Goal: Complete application form

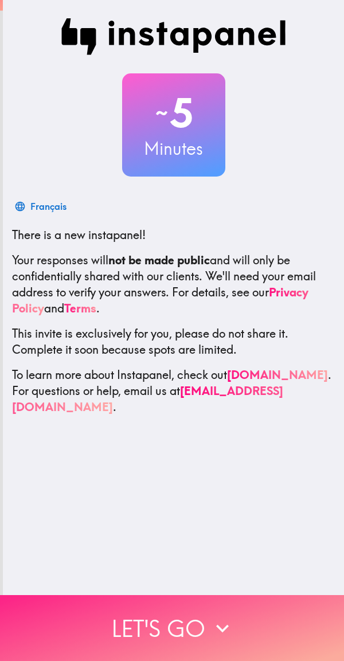
click at [200, 620] on button "Let's go" at bounding box center [172, 628] width 344 height 66
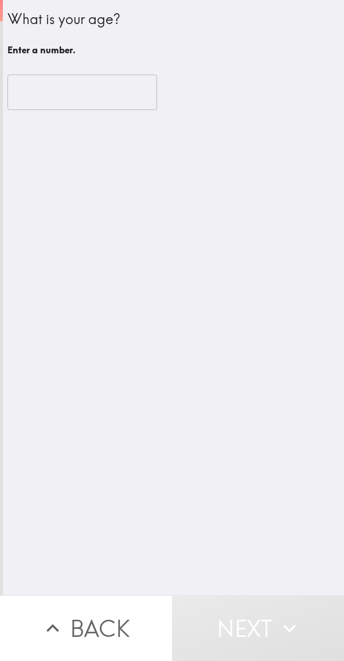
click at [96, 91] on input "number" at bounding box center [82, 92] width 150 height 36
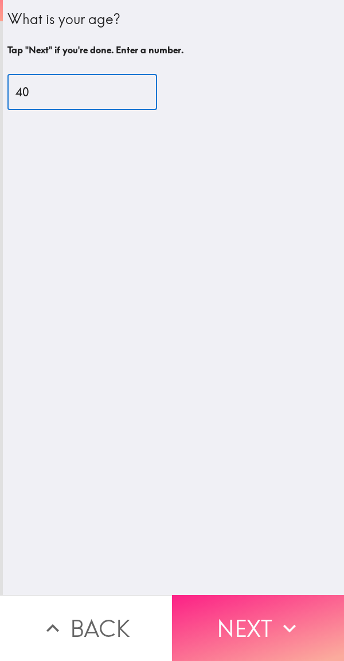
type input "40"
click at [258, 623] on button "Next" at bounding box center [258, 628] width 172 height 66
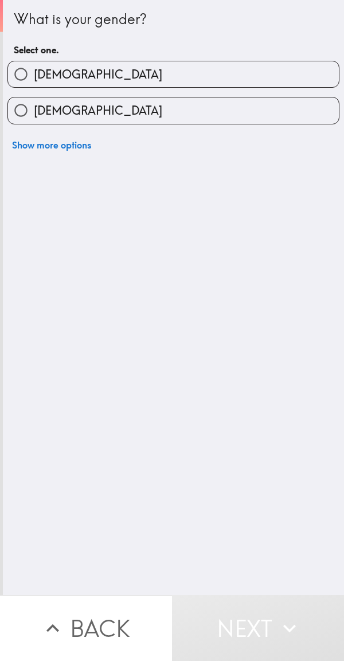
click at [185, 71] on label "[DEMOGRAPHIC_DATA]" at bounding box center [173, 74] width 331 height 26
click at [34, 71] on input "[DEMOGRAPHIC_DATA]" at bounding box center [21, 74] width 26 height 26
radio input "true"
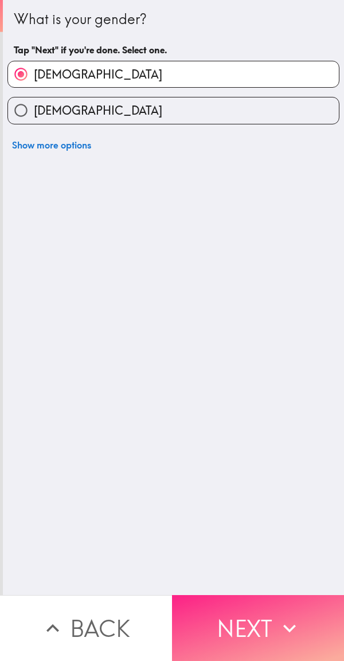
click at [253, 627] on button "Next" at bounding box center [258, 628] width 172 height 66
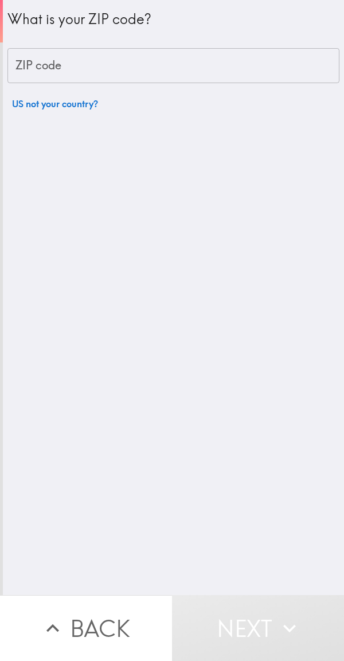
click at [180, 58] on input "ZIP code" at bounding box center [173, 66] width 332 height 36
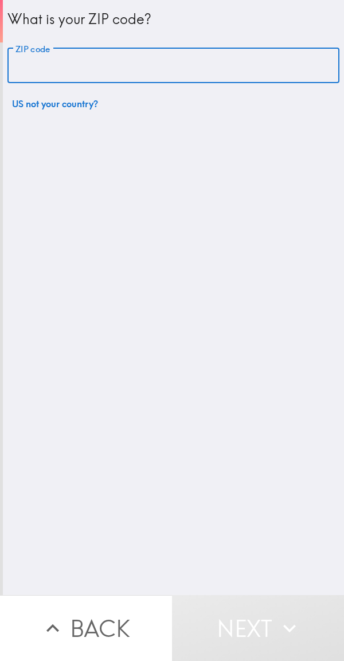
type input "64111"
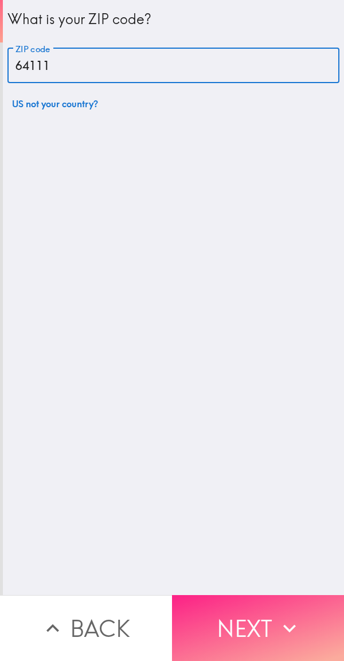
click at [246, 630] on button "Next" at bounding box center [258, 628] width 172 height 66
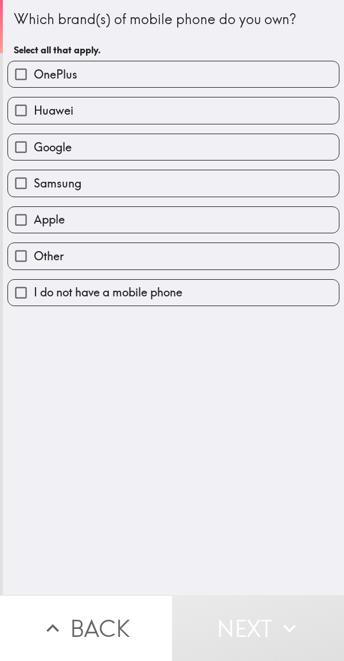
click at [14, 633] on button "Back" at bounding box center [86, 628] width 172 height 66
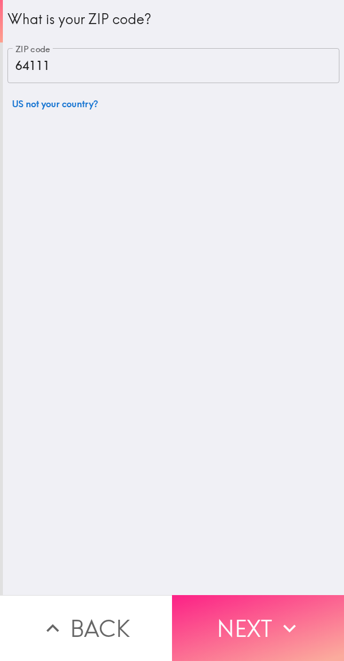
click at [233, 635] on button "Next" at bounding box center [258, 628] width 172 height 66
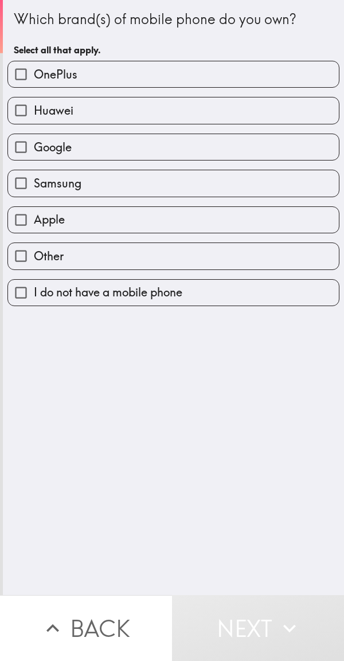
click at [133, 78] on label "OnePlus" at bounding box center [173, 74] width 331 height 26
click at [34, 78] on input "OnePlus" at bounding box center [21, 74] width 26 height 26
checkbox input "true"
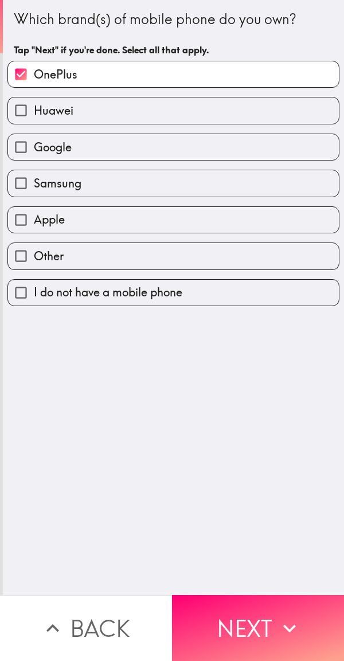
click at [113, 148] on label "Google" at bounding box center [173, 147] width 331 height 26
click at [34, 148] on input "Google" at bounding box center [21, 147] width 26 height 26
checkbox input "true"
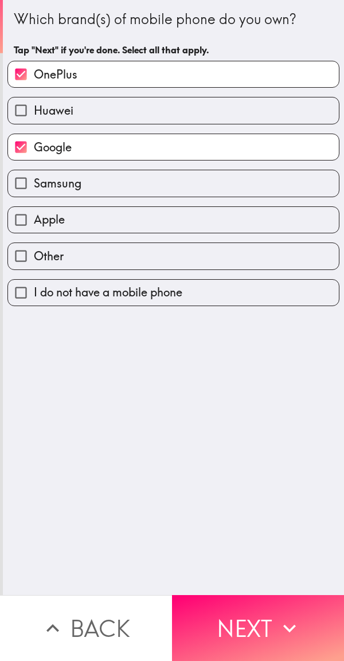
click at [106, 227] on label "Apple" at bounding box center [173, 220] width 331 height 26
click at [34, 227] on input "Apple" at bounding box center [21, 220] width 26 height 26
checkbox input "true"
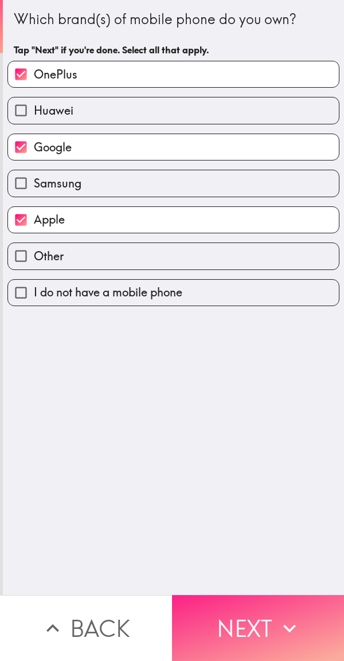
click at [247, 620] on button "Next" at bounding box center [258, 628] width 172 height 66
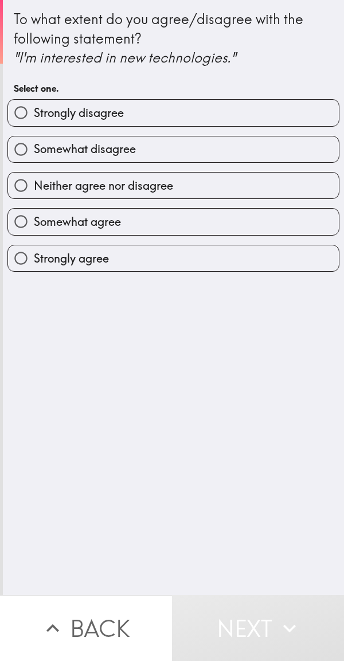
click at [120, 257] on label "Strongly agree" at bounding box center [173, 258] width 331 height 26
click at [34, 257] on input "Strongly agree" at bounding box center [21, 258] width 26 height 26
radio input "true"
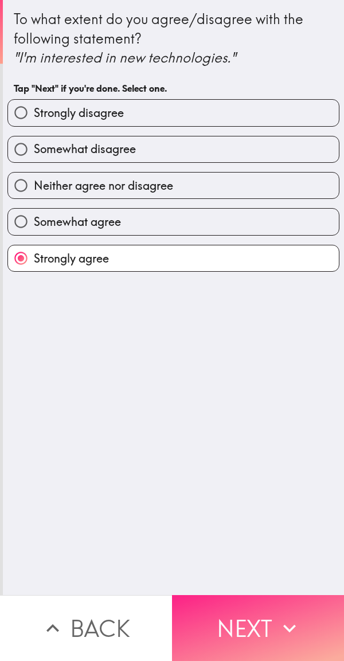
click at [252, 622] on button "Next" at bounding box center [258, 628] width 172 height 66
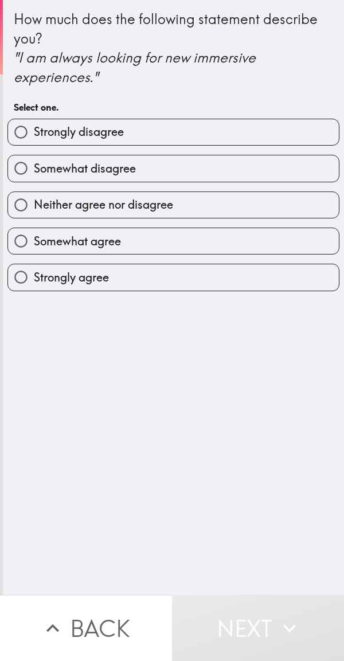
click at [143, 280] on label "Strongly agree" at bounding box center [173, 277] width 331 height 26
click at [34, 280] on input "Strongly agree" at bounding box center [21, 277] width 26 height 26
radio input "true"
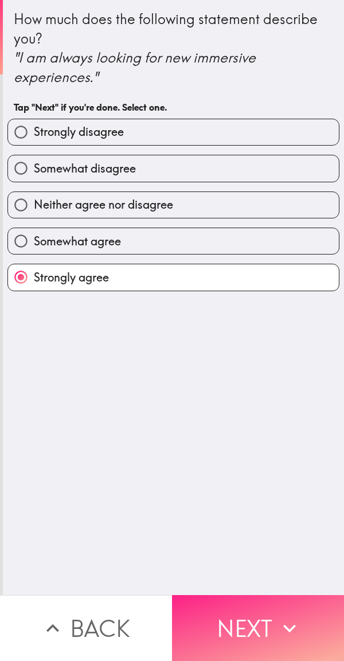
click at [269, 629] on button "Next" at bounding box center [258, 628] width 172 height 66
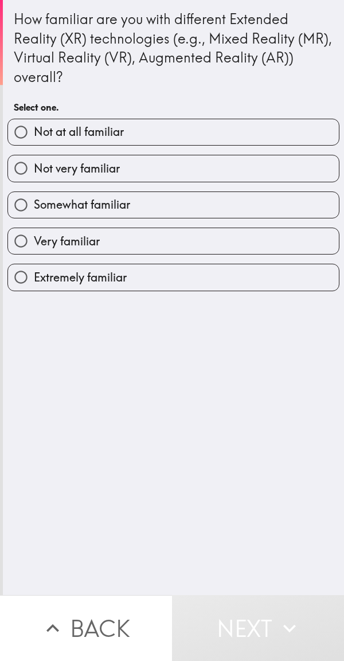
click at [160, 274] on label "Extremely familiar" at bounding box center [173, 277] width 331 height 26
click at [34, 274] on input "Extremely familiar" at bounding box center [21, 277] width 26 height 26
radio input "true"
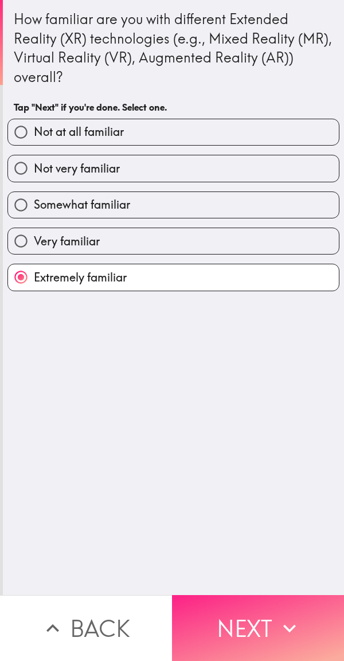
click at [248, 615] on button "Next" at bounding box center [258, 628] width 172 height 66
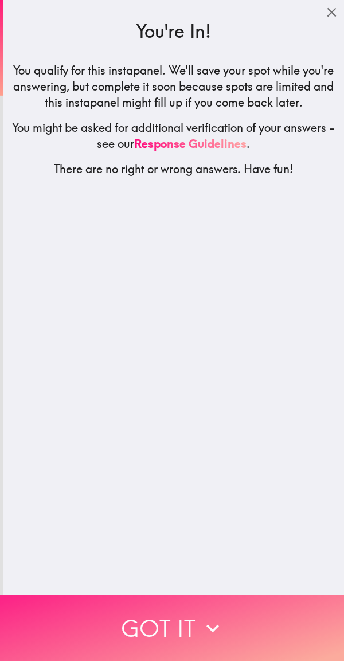
click at [200, 626] on icon "button" at bounding box center [212, 627] width 25 height 25
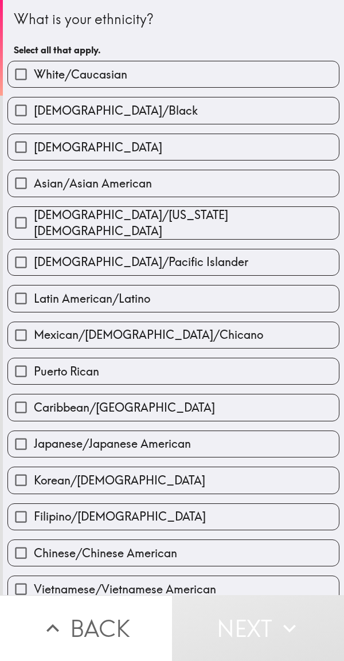
click at [169, 73] on label "White/Caucasian" at bounding box center [173, 74] width 331 height 26
click at [34, 73] on input "White/Caucasian" at bounding box center [21, 74] width 26 height 26
checkbox input "true"
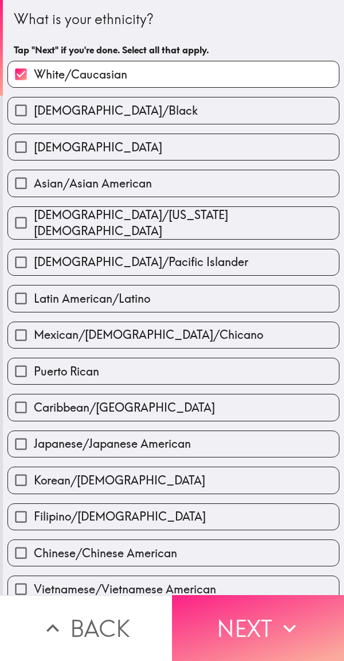
click at [252, 634] on button "Next" at bounding box center [258, 628] width 172 height 66
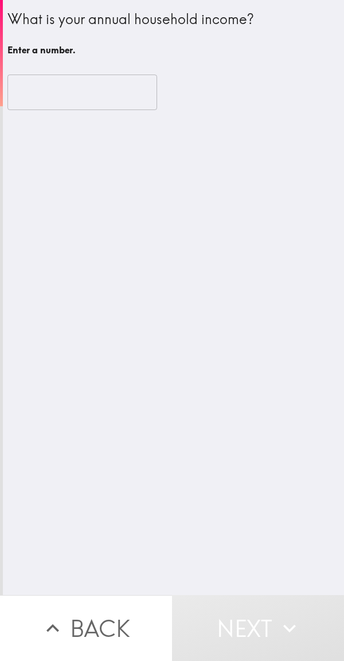
click at [86, 98] on input "number" at bounding box center [82, 92] width 150 height 36
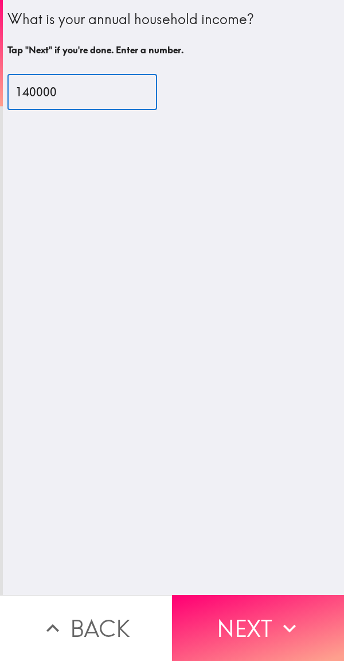
type input "140000"
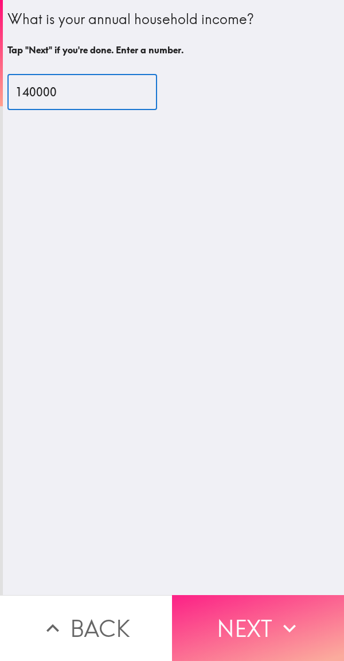
click at [252, 620] on button "Next" at bounding box center [258, 628] width 172 height 66
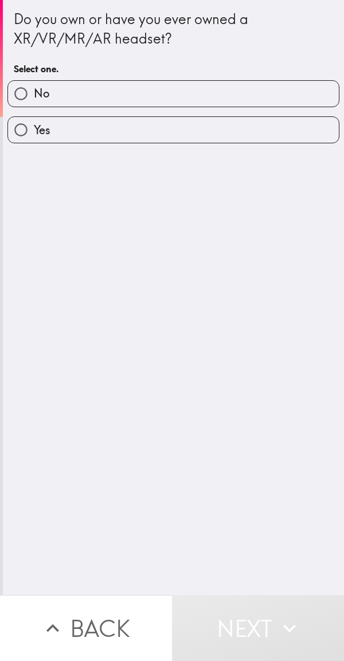
click at [163, 134] on label "Yes" at bounding box center [173, 130] width 331 height 26
click at [34, 134] on input "Yes" at bounding box center [21, 130] width 26 height 26
radio input "true"
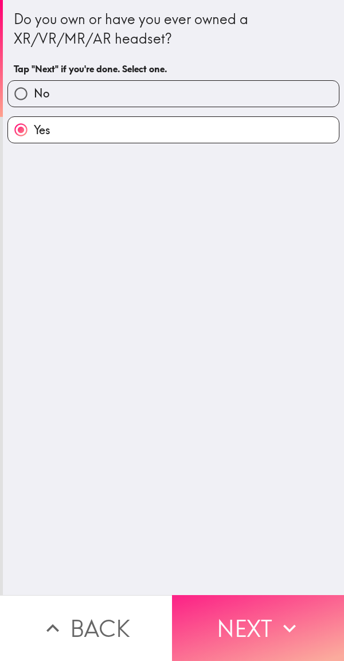
click at [263, 619] on button "Next" at bounding box center [258, 628] width 172 height 66
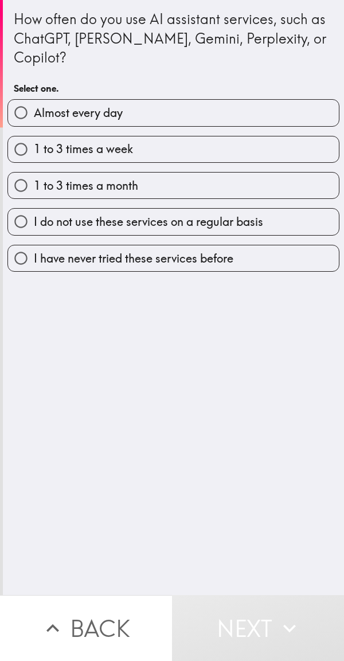
click at [199, 100] on label "Almost every day" at bounding box center [173, 113] width 331 height 26
click at [34, 100] on input "Almost every day" at bounding box center [21, 113] width 26 height 26
radio input "true"
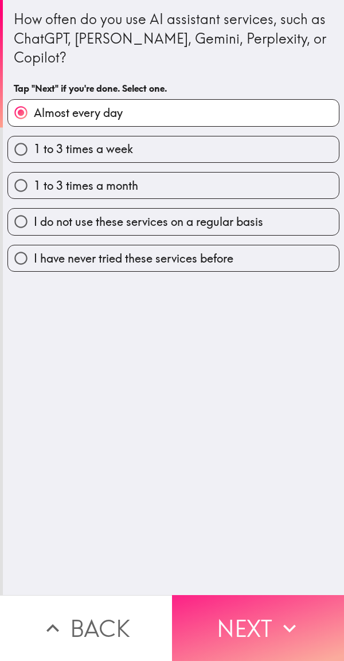
click at [252, 626] on button "Next" at bounding box center [258, 628] width 172 height 66
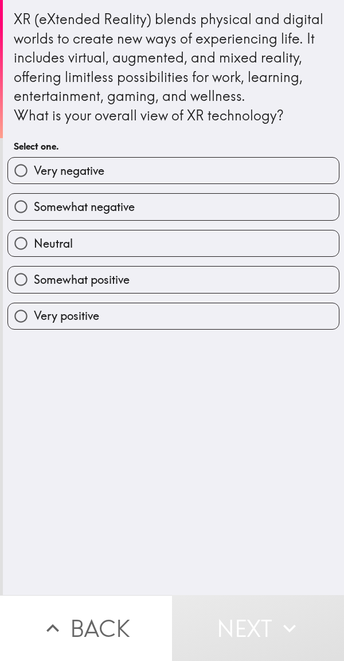
click at [150, 309] on label "Very positive" at bounding box center [173, 316] width 331 height 26
click at [34, 309] on input "Very positive" at bounding box center [21, 316] width 26 height 26
radio input "true"
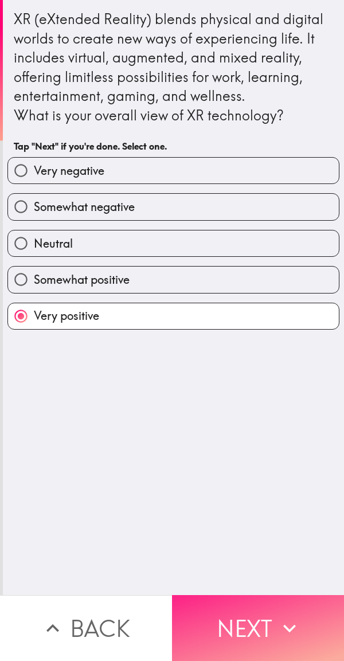
click at [263, 623] on button "Next" at bounding box center [258, 628] width 172 height 66
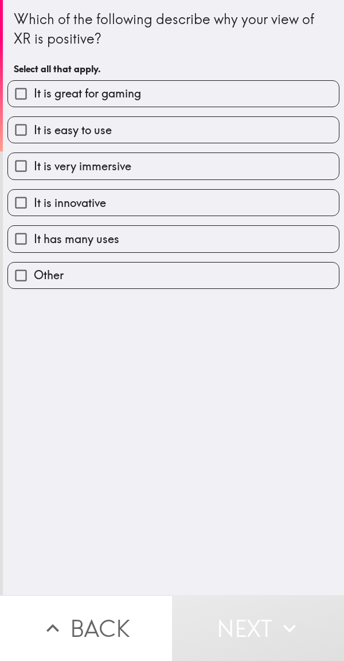
click at [198, 95] on label "It is great for gaming" at bounding box center [173, 94] width 331 height 26
click at [34, 95] on input "It is great for gaming" at bounding box center [21, 94] width 26 height 26
checkbox input "true"
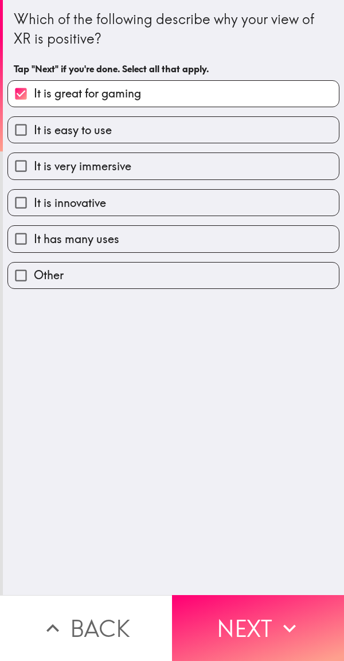
click at [160, 133] on label "It is easy to use" at bounding box center [173, 130] width 331 height 26
click at [34, 133] on input "It is easy to use" at bounding box center [21, 130] width 26 height 26
checkbox input "true"
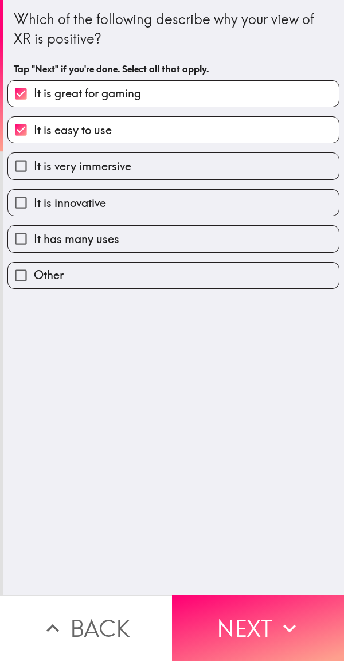
click at [149, 167] on label "It is very immersive" at bounding box center [173, 166] width 331 height 26
click at [34, 167] on input "It is very immersive" at bounding box center [21, 166] width 26 height 26
checkbox input "true"
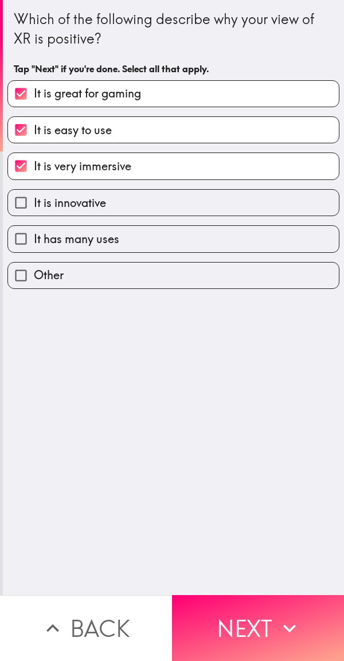
click at [138, 201] on label "It is innovative" at bounding box center [173, 203] width 331 height 26
click at [34, 201] on input "It is innovative" at bounding box center [21, 203] width 26 height 26
checkbox input "true"
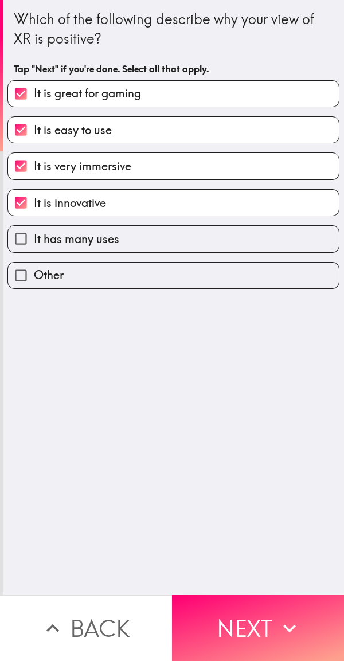
click at [138, 242] on label "It has many uses" at bounding box center [173, 239] width 331 height 26
click at [34, 242] on input "It has many uses" at bounding box center [21, 239] width 26 height 26
checkbox input "true"
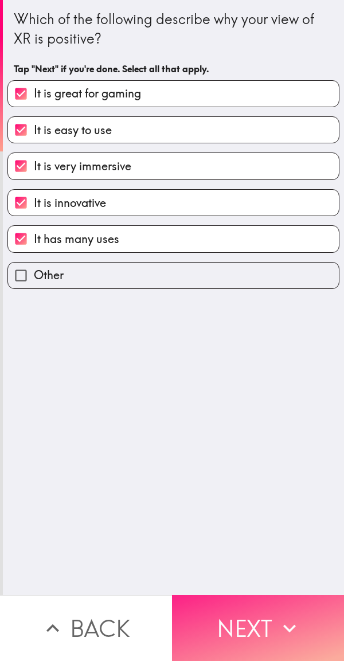
click at [258, 612] on button "Next" at bounding box center [258, 628] width 172 height 66
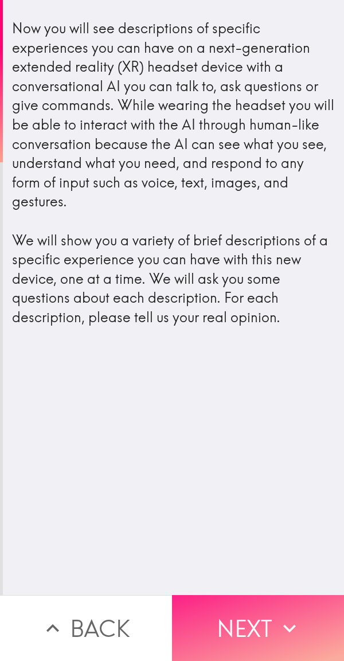
click at [270, 612] on button "Next" at bounding box center [258, 628] width 172 height 66
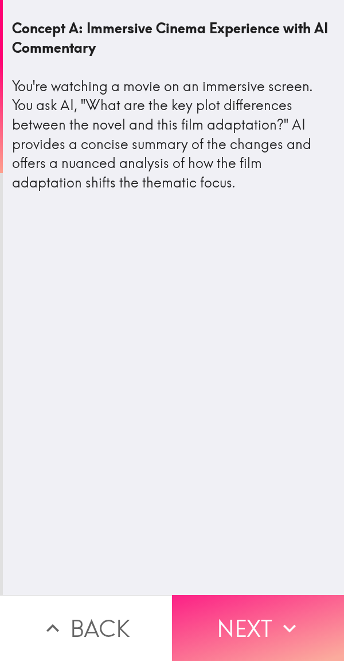
click at [237, 629] on button "Next" at bounding box center [258, 628] width 172 height 66
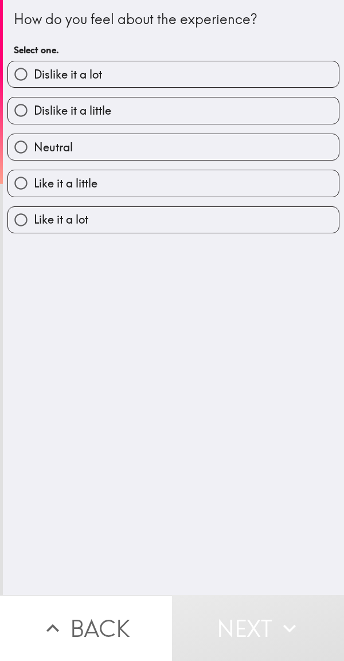
click at [109, 217] on label "Like it a lot" at bounding box center [173, 220] width 331 height 26
click at [34, 217] on input "Like it a lot" at bounding box center [21, 220] width 26 height 26
radio input "true"
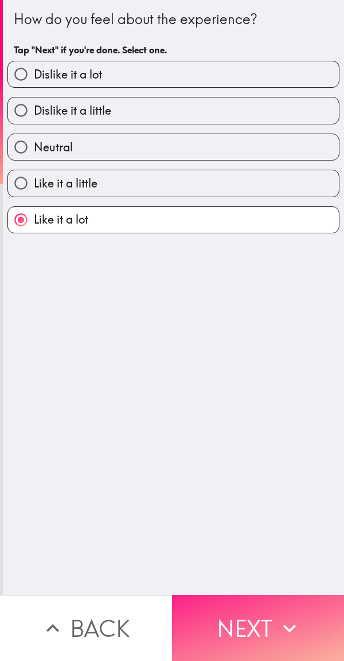
click at [257, 623] on button "Next" at bounding box center [258, 628] width 172 height 66
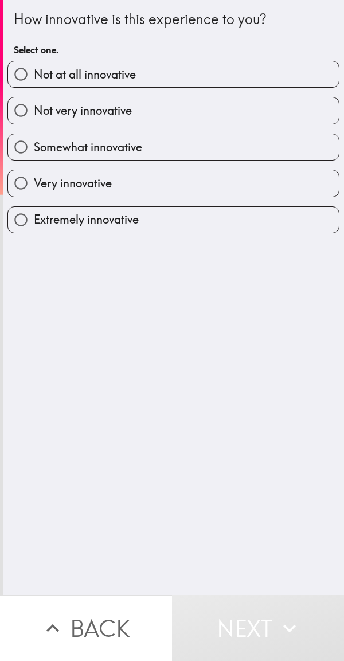
click at [158, 223] on label "Extremely innovative" at bounding box center [173, 220] width 331 height 26
click at [34, 223] on input "Extremely innovative" at bounding box center [21, 220] width 26 height 26
radio input "true"
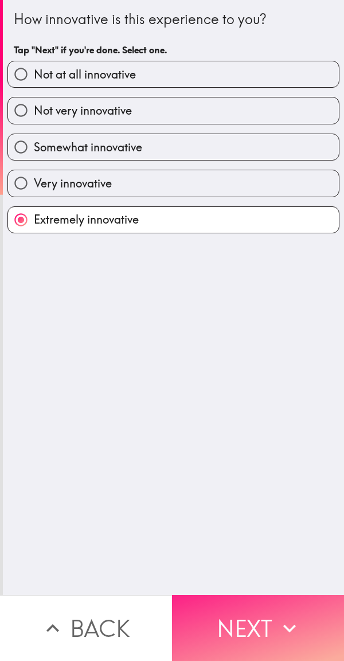
click at [245, 614] on button "Next" at bounding box center [258, 628] width 172 height 66
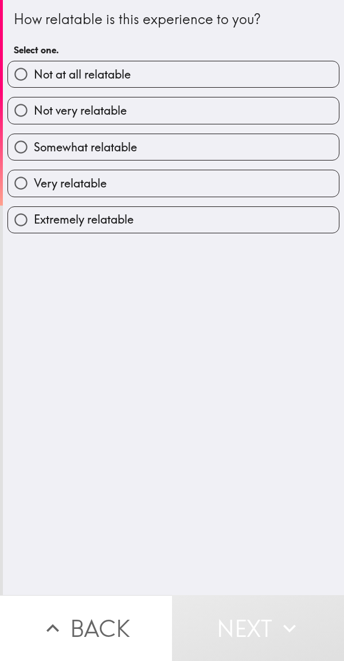
click at [171, 223] on label "Extremely relatable" at bounding box center [173, 220] width 331 height 26
click at [34, 223] on input "Extremely relatable" at bounding box center [21, 220] width 26 height 26
radio input "true"
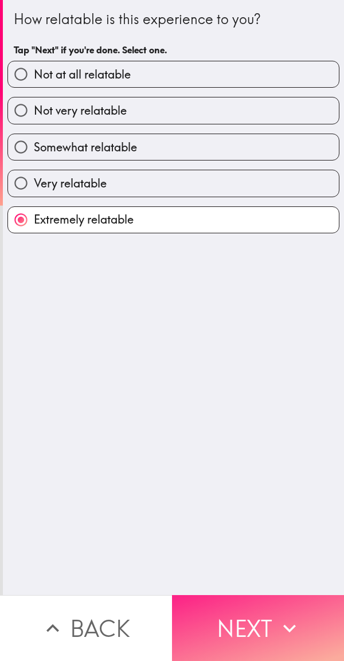
click at [258, 619] on button "Next" at bounding box center [258, 628] width 172 height 66
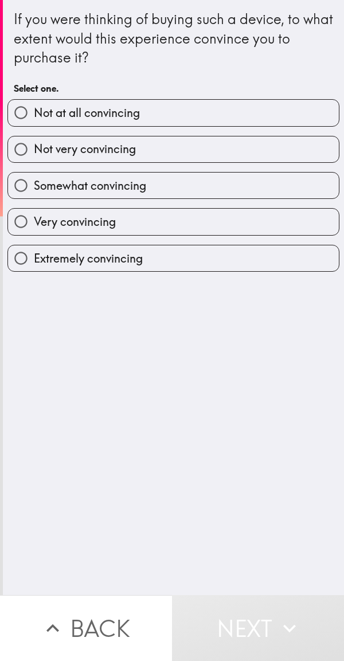
click at [164, 258] on label "Extremely convincing" at bounding box center [173, 258] width 331 height 26
click at [34, 258] on input "Extremely convincing" at bounding box center [21, 258] width 26 height 26
radio input "true"
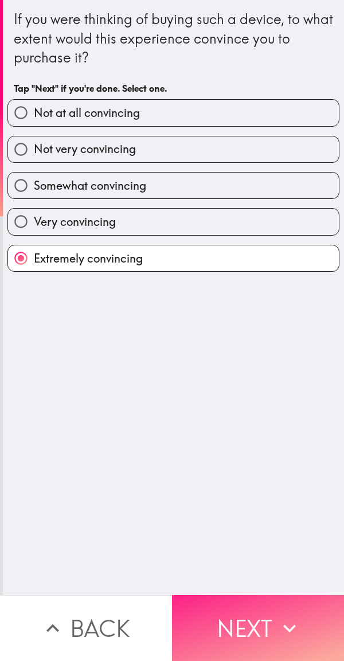
click at [249, 633] on button "Next" at bounding box center [258, 628] width 172 height 66
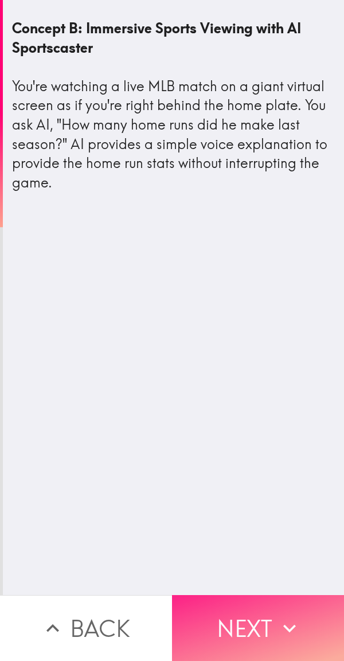
click at [237, 615] on button "Next" at bounding box center [258, 628] width 172 height 66
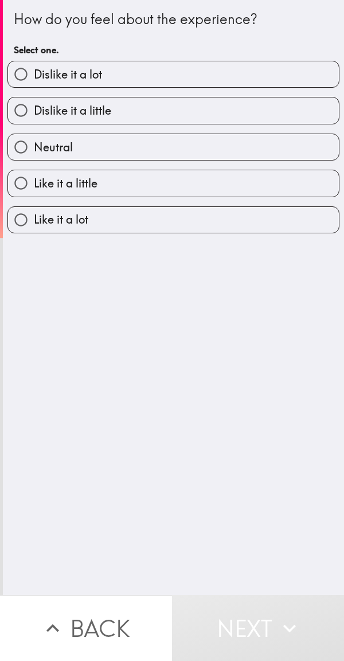
click at [151, 226] on label "Like it a lot" at bounding box center [173, 220] width 331 height 26
click at [34, 226] on input "Like it a lot" at bounding box center [21, 220] width 26 height 26
radio input "true"
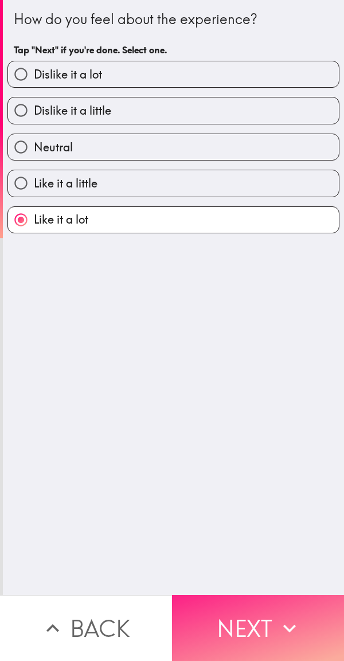
click at [277, 615] on icon "button" at bounding box center [289, 627] width 25 height 25
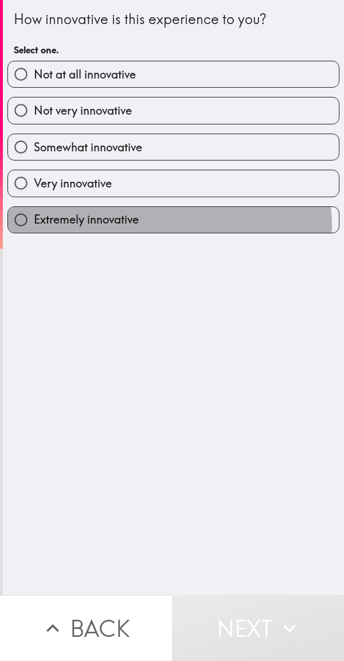
click at [164, 226] on label "Extremely innovative" at bounding box center [173, 220] width 331 height 26
click at [34, 226] on input "Extremely innovative" at bounding box center [21, 220] width 26 height 26
radio input "true"
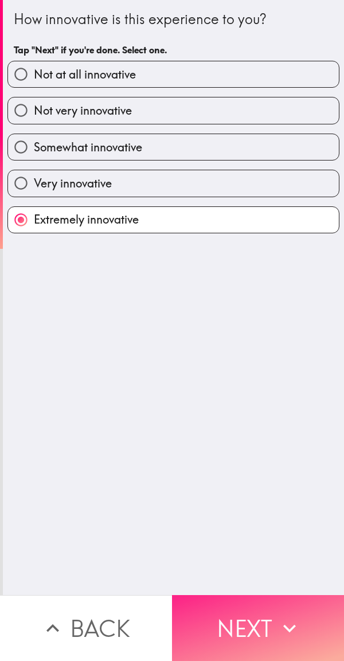
click at [268, 610] on button "Next" at bounding box center [258, 628] width 172 height 66
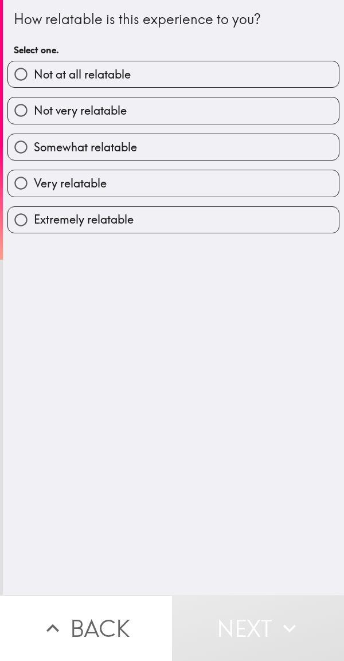
click at [164, 220] on label "Extremely relatable" at bounding box center [173, 220] width 331 height 26
click at [34, 220] on input "Extremely relatable" at bounding box center [21, 220] width 26 height 26
radio input "true"
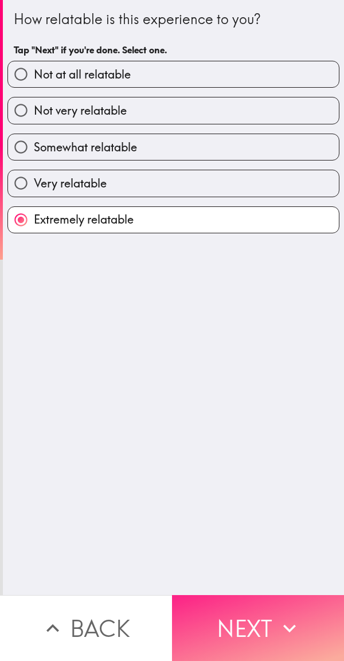
click at [253, 615] on button "Next" at bounding box center [258, 628] width 172 height 66
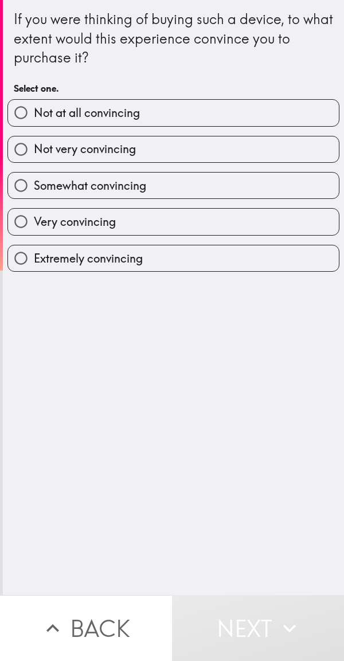
click at [169, 261] on label "Extremely convincing" at bounding box center [173, 258] width 331 height 26
click at [34, 261] on input "Extremely convincing" at bounding box center [21, 258] width 26 height 26
radio input "true"
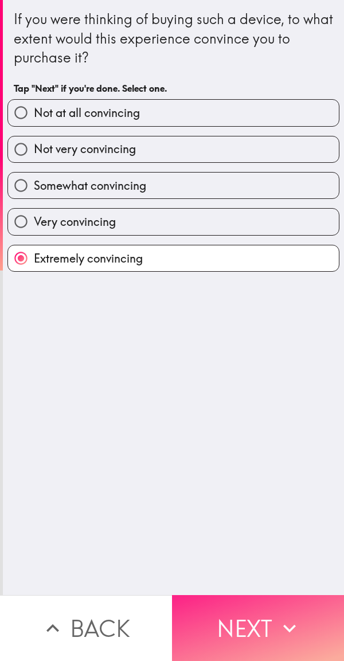
click at [266, 613] on button "Next" at bounding box center [258, 628] width 172 height 66
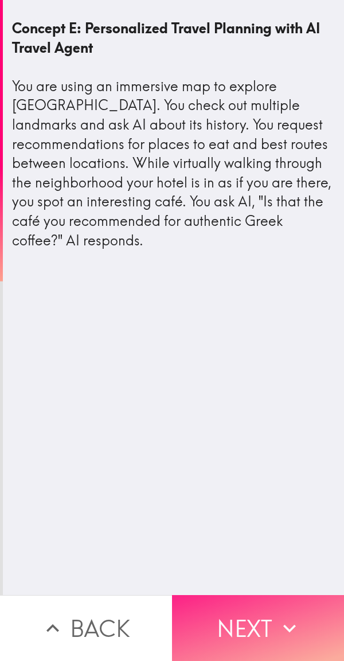
click at [249, 624] on button "Next" at bounding box center [258, 628] width 172 height 66
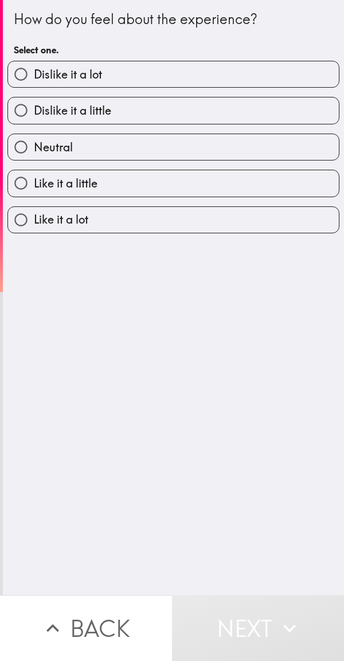
click at [163, 216] on label "Like it a lot" at bounding box center [173, 220] width 331 height 26
click at [34, 216] on input "Like it a lot" at bounding box center [21, 220] width 26 height 26
radio input "true"
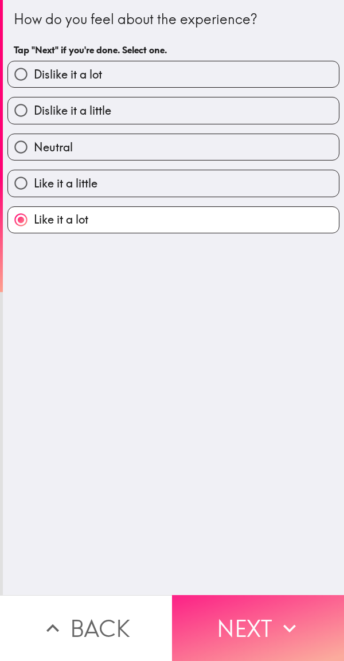
click at [246, 606] on button "Next" at bounding box center [258, 628] width 172 height 66
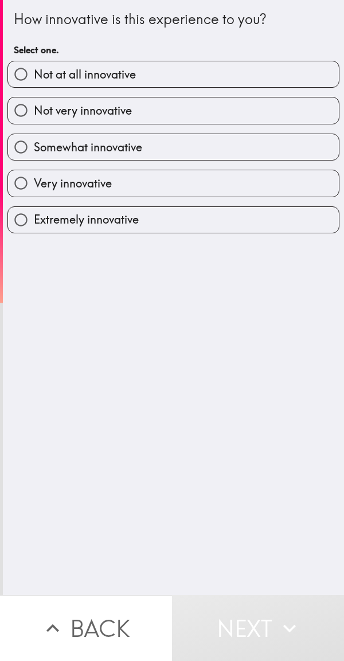
click at [179, 220] on label "Extremely innovative" at bounding box center [173, 220] width 331 height 26
click at [34, 220] on input "Extremely innovative" at bounding box center [21, 220] width 26 height 26
radio input "true"
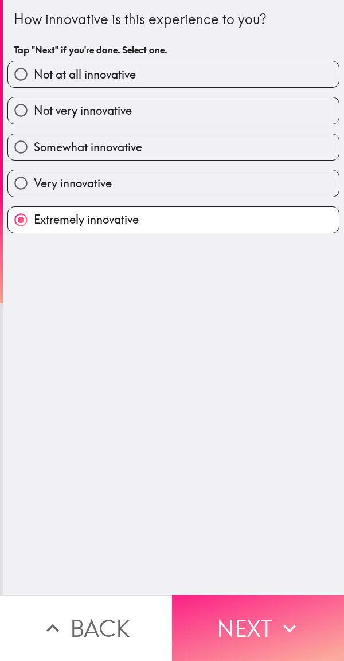
click at [248, 606] on button "Next" at bounding box center [258, 628] width 172 height 66
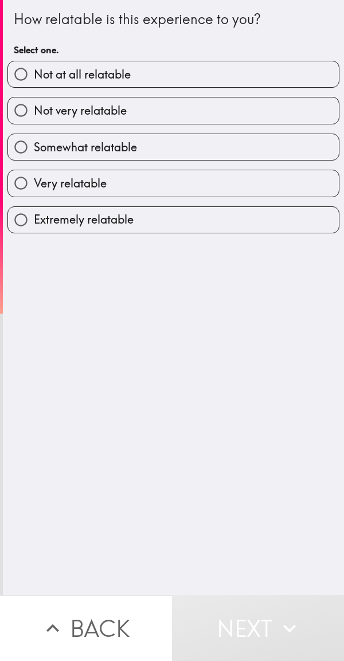
click at [160, 227] on label "Extremely relatable" at bounding box center [173, 220] width 331 height 26
click at [34, 227] on input "Extremely relatable" at bounding box center [21, 220] width 26 height 26
radio input "true"
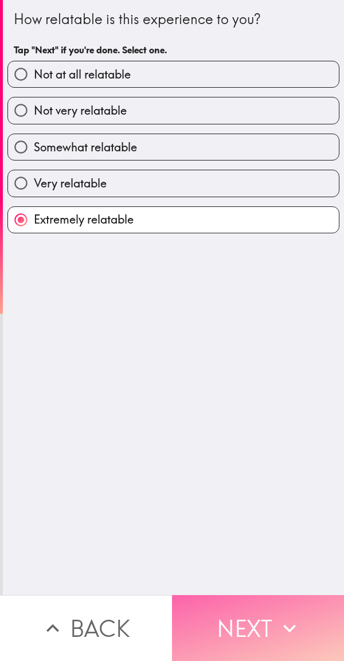
click at [245, 598] on button "Next" at bounding box center [258, 628] width 172 height 66
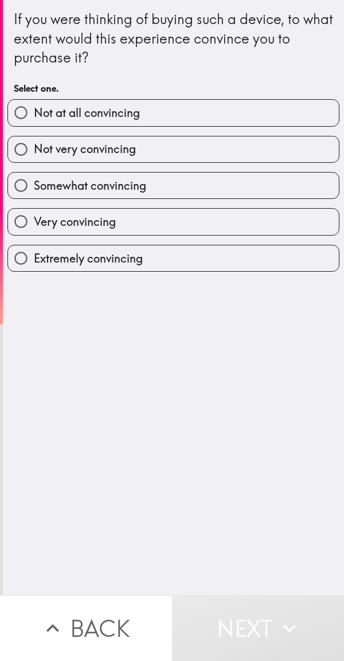
click at [157, 252] on label "Extremely convincing" at bounding box center [173, 258] width 331 height 26
click at [34, 252] on input "Extremely convincing" at bounding box center [21, 258] width 26 height 26
radio input "true"
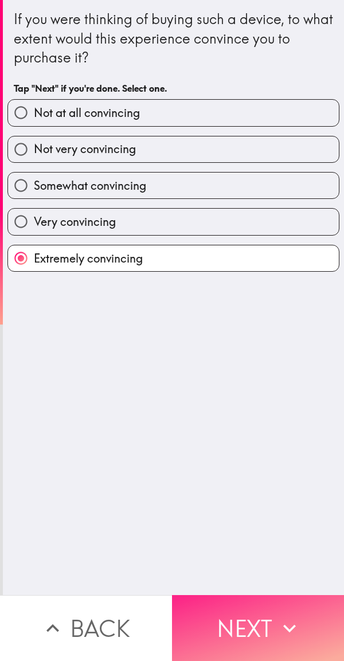
click at [233, 616] on button "Next" at bounding box center [258, 628] width 172 height 66
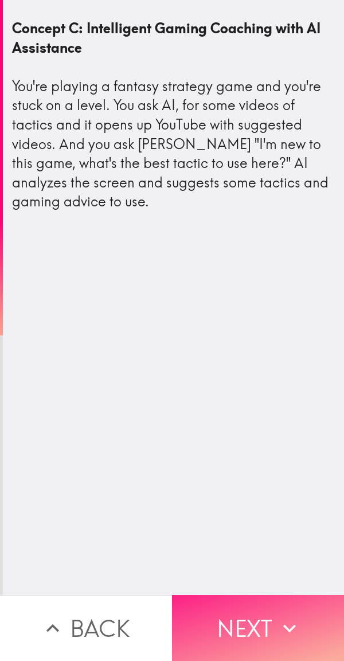
click at [271, 641] on button "Next" at bounding box center [258, 628] width 172 height 66
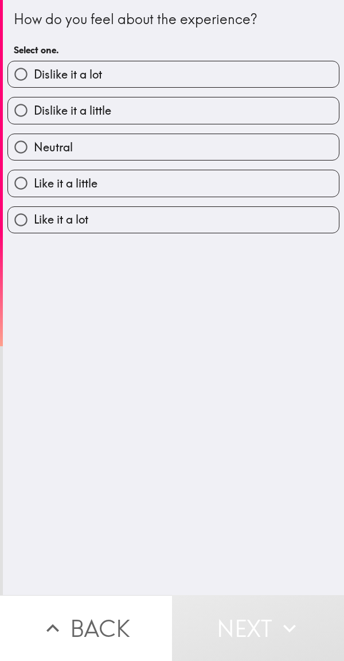
click at [179, 217] on label "Like it a lot" at bounding box center [173, 220] width 331 height 26
click at [34, 217] on input "Like it a lot" at bounding box center [21, 220] width 26 height 26
radio input "true"
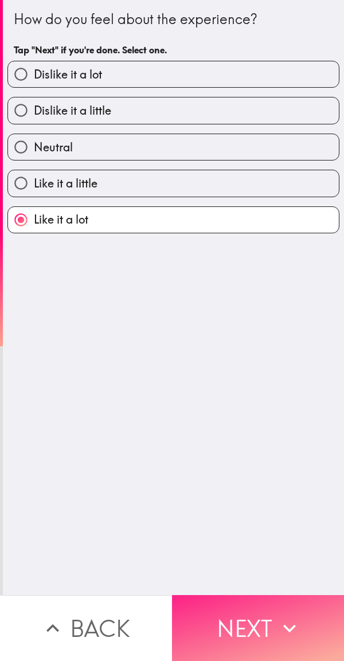
click at [254, 598] on button "Next" at bounding box center [258, 628] width 172 height 66
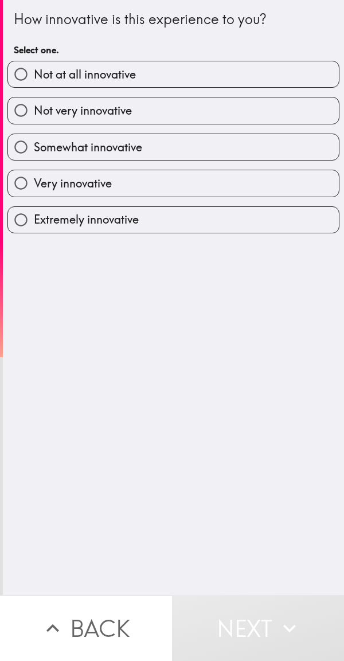
click at [165, 225] on label "Extremely innovative" at bounding box center [173, 220] width 331 height 26
click at [34, 225] on input "Extremely innovative" at bounding box center [21, 220] width 26 height 26
radio input "true"
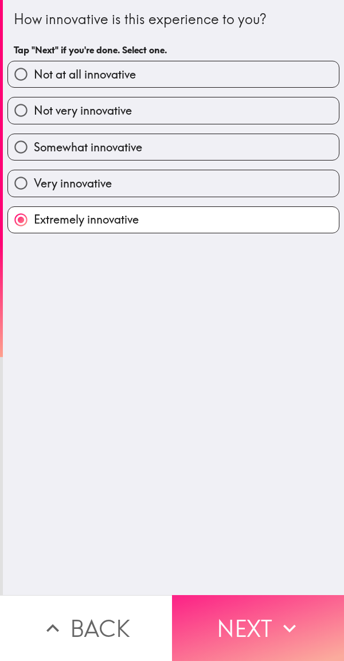
click at [237, 612] on button "Next" at bounding box center [258, 628] width 172 height 66
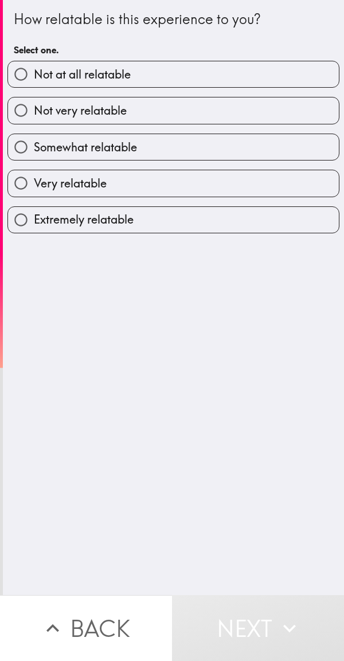
click at [167, 214] on label "Extremely relatable" at bounding box center [173, 220] width 331 height 26
click at [34, 214] on input "Extremely relatable" at bounding box center [21, 220] width 26 height 26
radio input "true"
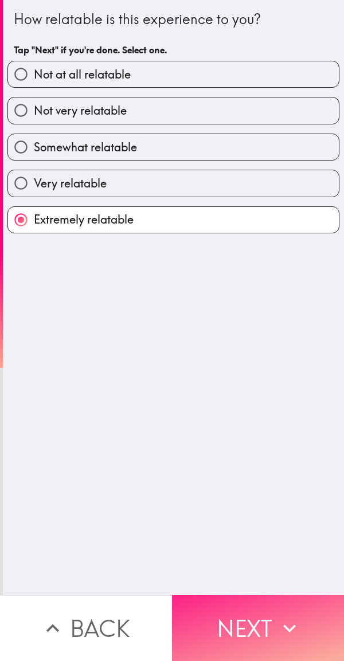
click at [253, 609] on button "Next" at bounding box center [258, 628] width 172 height 66
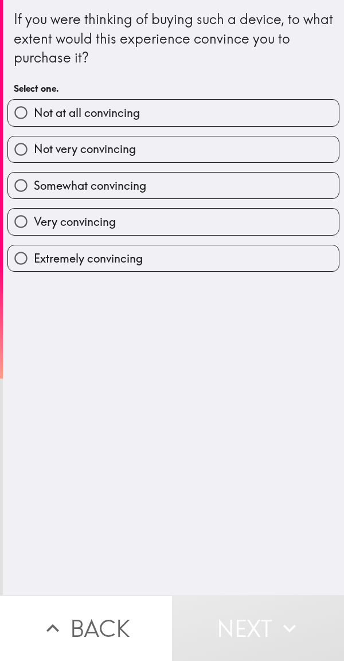
click at [161, 261] on label "Extremely convincing" at bounding box center [173, 258] width 331 height 26
click at [34, 261] on input "Extremely convincing" at bounding box center [21, 258] width 26 height 26
radio input "true"
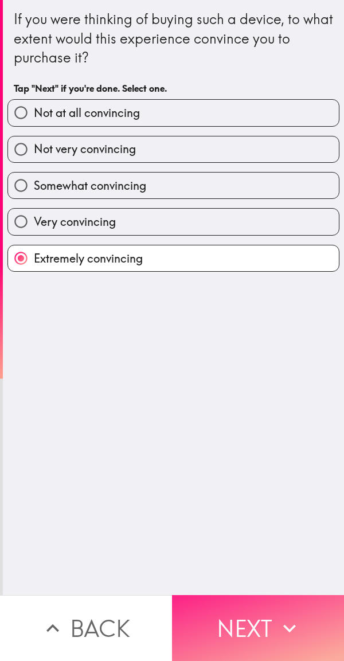
click at [262, 612] on button "Next" at bounding box center [258, 628] width 172 height 66
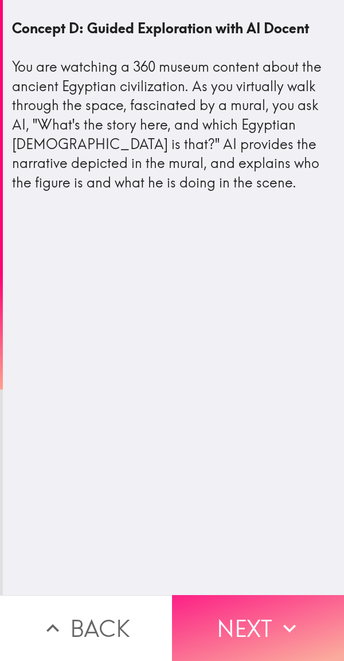
click at [260, 614] on button "Next" at bounding box center [258, 628] width 172 height 66
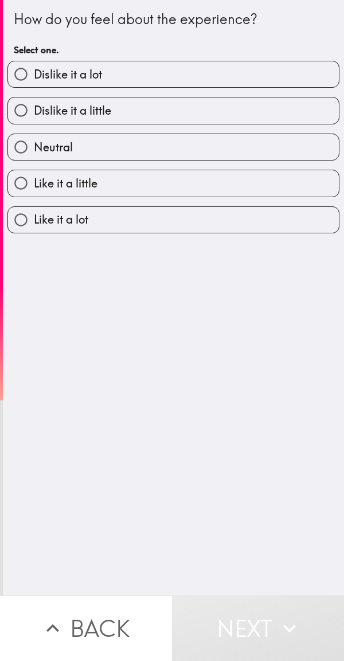
click at [178, 213] on label "Like it a lot" at bounding box center [173, 220] width 331 height 26
click at [34, 213] on input "Like it a lot" at bounding box center [21, 220] width 26 height 26
radio input "true"
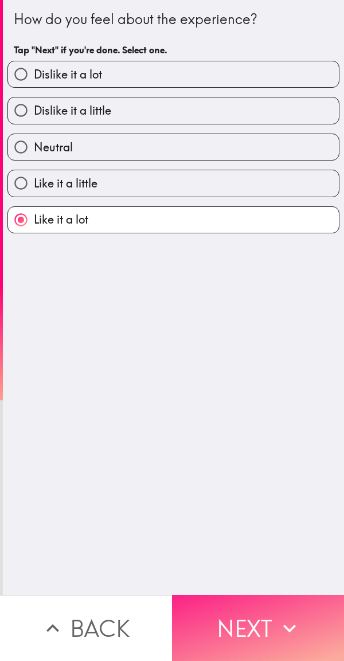
click at [243, 618] on button "Next" at bounding box center [258, 628] width 172 height 66
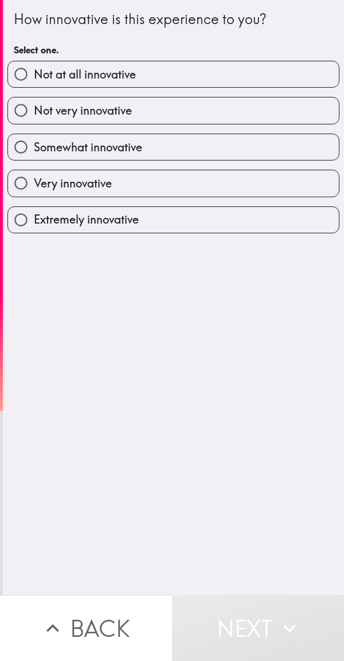
click at [169, 222] on label "Extremely innovative" at bounding box center [173, 220] width 331 height 26
click at [34, 222] on input "Extremely innovative" at bounding box center [21, 220] width 26 height 26
radio input "true"
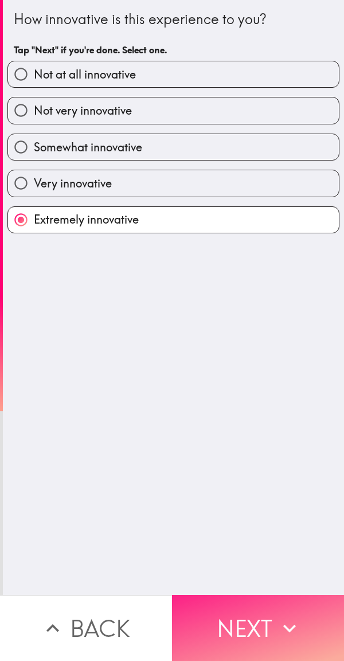
click at [255, 615] on button "Next" at bounding box center [258, 628] width 172 height 66
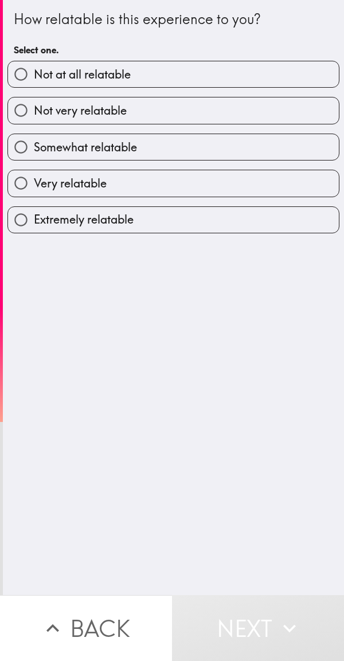
click at [178, 222] on label "Extremely relatable" at bounding box center [173, 220] width 331 height 26
click at [34, 222] on input "Extremely relatable" at bounding box center [21, 220] width 26 height 26
radio input "true"
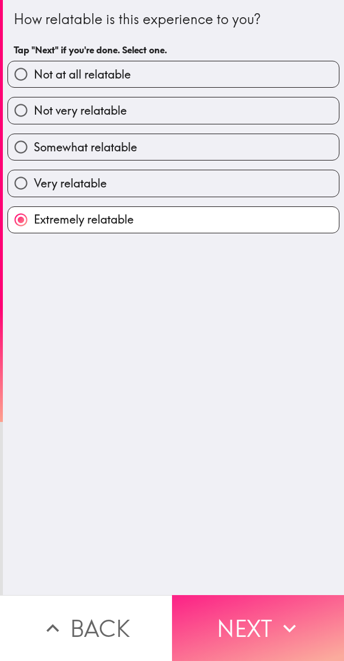
click at [254, 609] on button "Next" at bounding box center [258, 628] width 172 height 66
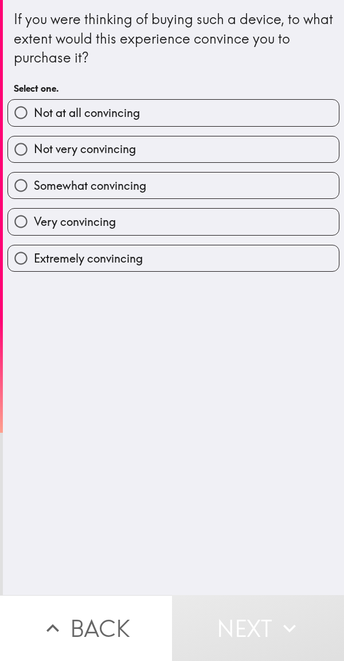
click at [176, 257] on label "Extremely convincing" at bounding box center [173, 258] width 331 height 26
click at [34, 257] on input "Extremely convincing" at bounding box center [21, 258] width 26 height 26
radio input "true"
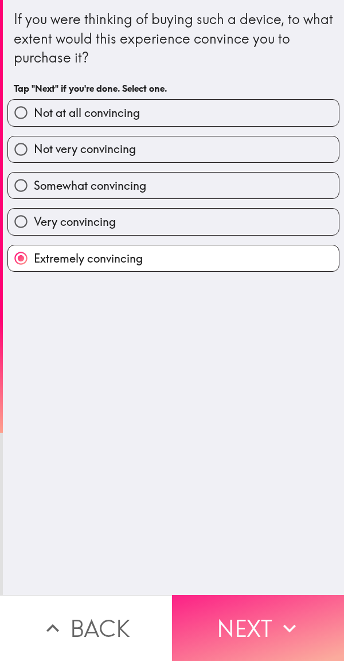
click at [255, 614] on button "Next" at bounding box center [258, 628] width 172 height 66
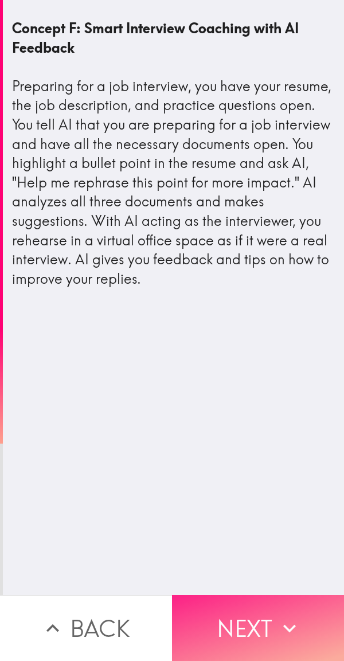
click at [266, 623] on button "Next" at bounding box center [258, 628] width 172 height 66
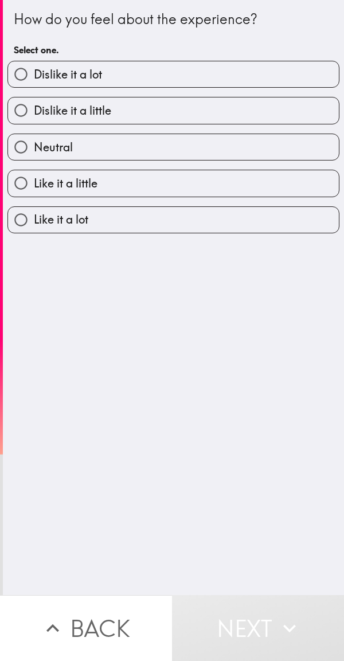
click at [174, 224] on label "Like it a lot" at bounding box center [173, 220] width 331 height 26
click at [34, 224] on input "Like it a lot" at bounding box center [21, 220] width 26 height 26
radio input "true"
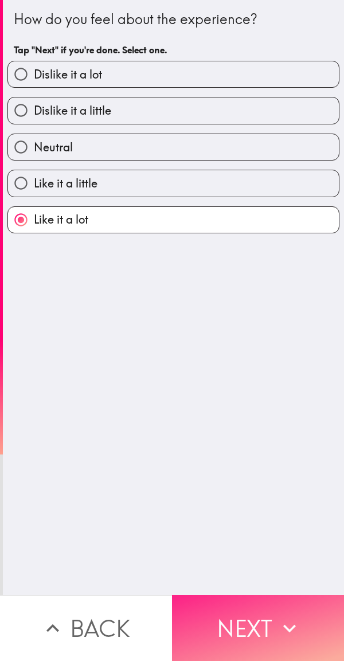
click at [265, 624] on button "Next" at bounding box center [258, 628] width 172 height 66
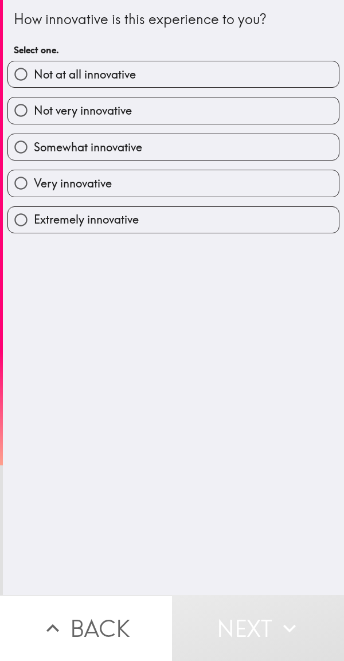
click at [153, 221] on label "Extremely innovative" at bounding box center [173, 220] width 331 height 26
click at [34, 221] on input "Extremely innovative" at bounding box center [21, 220] width 26 height 26
radio input "true"
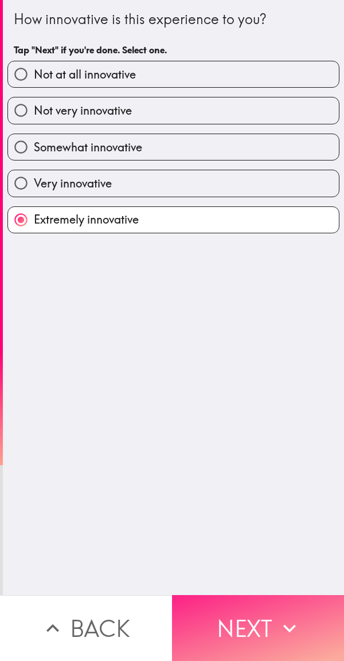
click at [261, 621] on button "Next" at bounding box center [258, 628] width 172 height 66
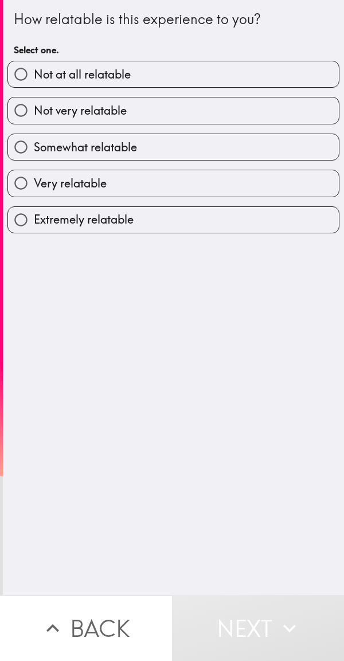
click at [182, 210] on label "Extremely relatable" at bounding box center [173, 220] width 331 height 26
click at [34, 210] on input "Extremely relatable" at bounding box center [21, 220] width 26 height 26
radio input "true"
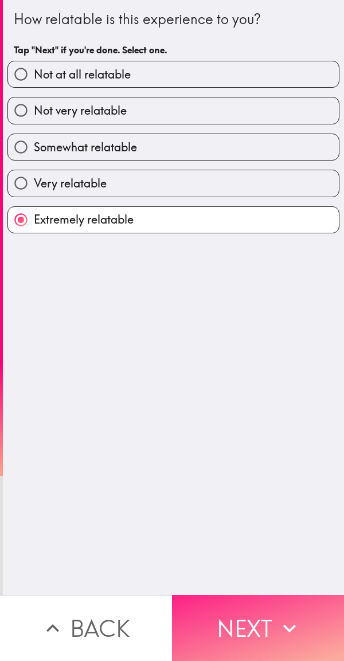
click at [256, 614] on button "Next" at bounding box center [258, 628] width 172 height 66
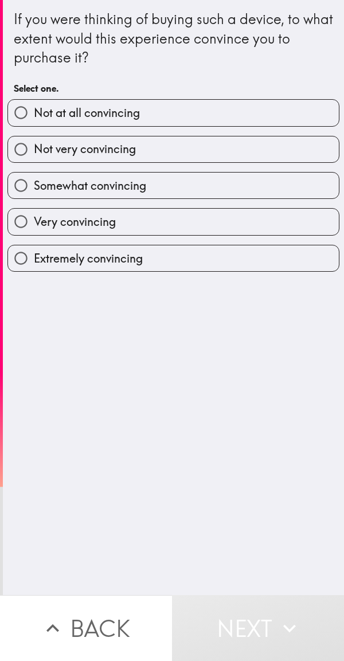
click at [175, 265] on label "Extremely convincing" at bounding box center [173, 258] width 331 height 26
click at [34, 265] on input "Extremely convincing" at bounding box center [21, 258] width 26 height 26
radio input "true"
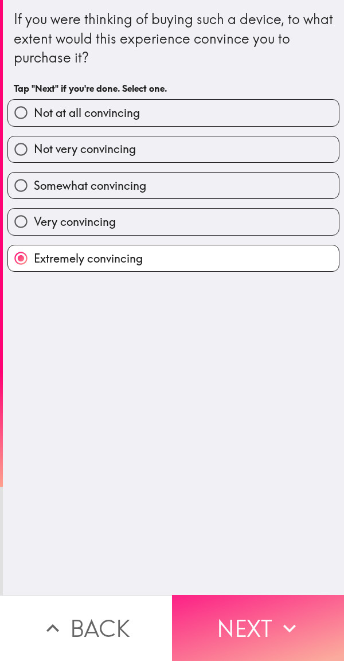
click at [262, 611] on button "Next" at bounding box center [258, 628] width 172 height 66
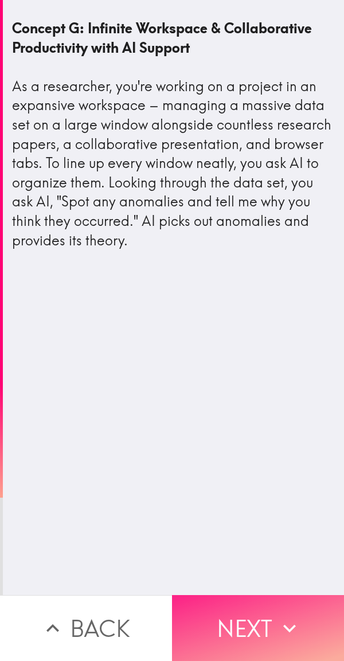
click at [283, 615] on icon "button" at bounding box center [289, 627] width 25 height 25
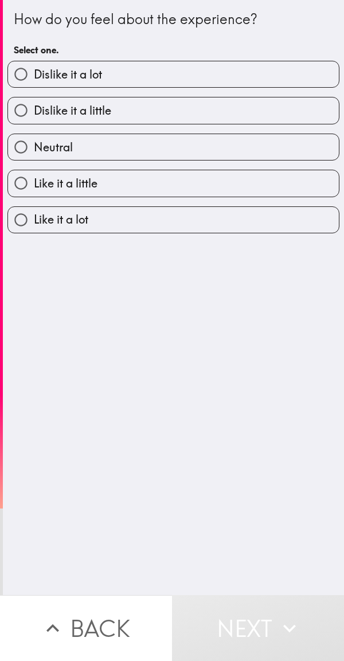
click at [147, 231] on label "Like it a lot" at bounding box center [173, 220] width 331 height 26
click at [34, 231] on input "Like it a lot" at bounding box center [21, 220] width 26 height 26
radio input "true"
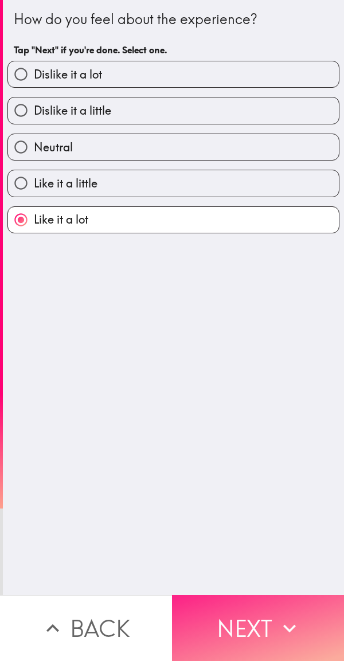
click at [260, 615] on button "Next" at bounding box center [258, 628] width 172 height 66
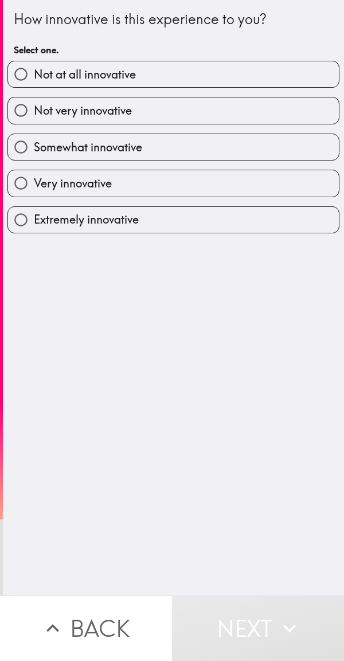
click at [179, 219] on label "Extremely innovative" at bounding box center [173, 220] width 331 height 26
click at [34, 219] on input "Extremely innovative" at bounding box center [21, 220] width 26 height 26
radio input "true"
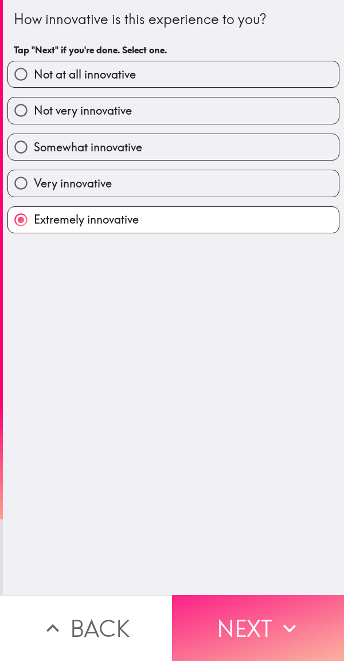
click at [277, 616] on icon "button" at bounding box center [289, 627] width 25 height 25
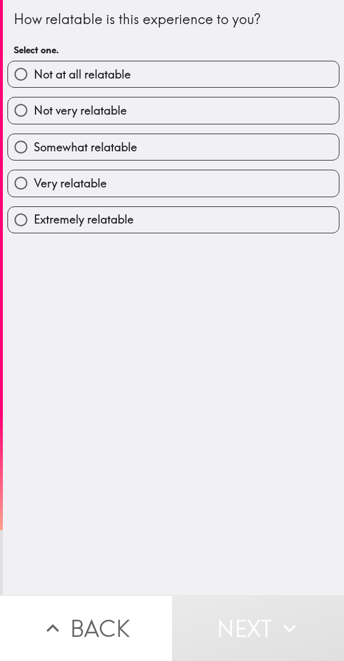
click at [172, 227] on label "Extremely relatable" at bounding box center [173, 220] width 331 height 26
click at [34, 227] on input "Extremely relatable" at bounding box center [21, 220] width 26 height 26
radio input "true"
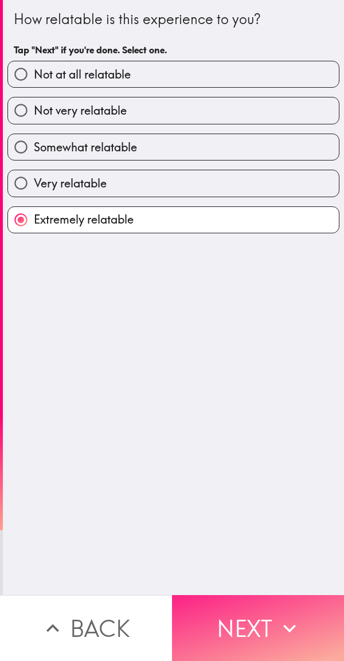
click at [262, 604] on button "Next" at bounding box center [258, 628] width 172 height 66
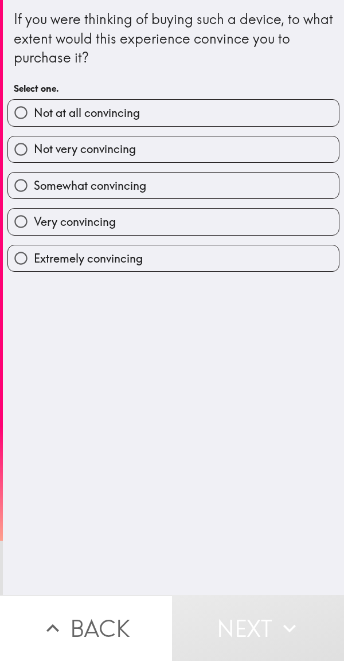
click at [163, 260] on label "Extremely convincing" at bounding box center [173, 258] width 331 height 26
click at [34, 260] on input "Extremely convincing" at bounding box center [21, 258] width 26 height 26
radio input "true"
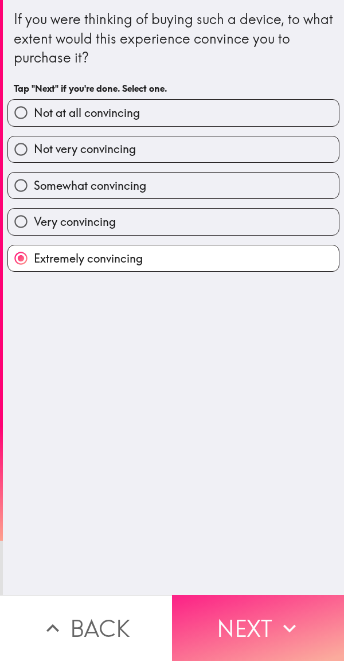
click at [262, 626] on button "Next" at bounding box center [258, 628] width 172 height 66
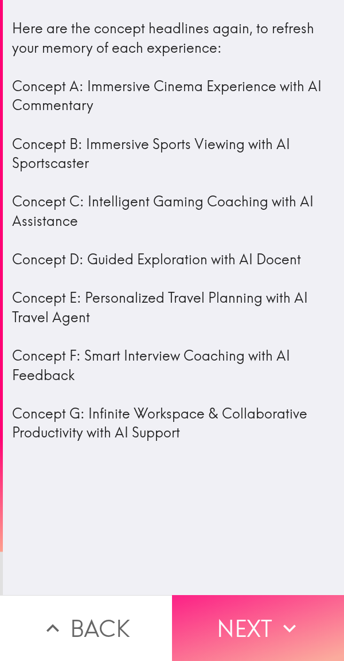
click at [263, 606] on button "Next" at bounding box center [258, 628] width 172 height 66
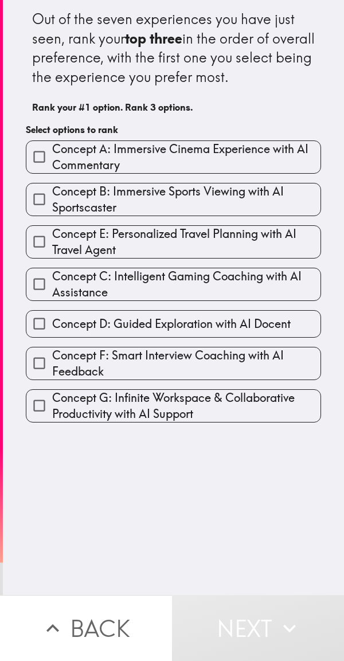
click at [132, 173] on span "Concept A: Immersive Cinema Experience with AI Commentary" at bounding box center [186, 157] width 268 height 32
click at [52, 170] on input "Concept A: Immersive Cinema Experience with AI Commentary" at bounding box center [39, 157] width 26 height 26
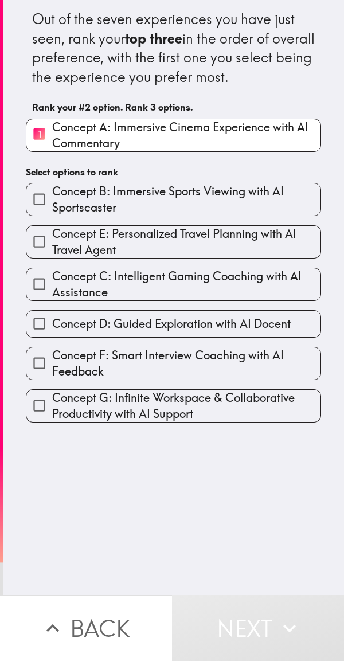
click at [116, 258] on span "Concept E: Personalized Travel Planning with AI Travel Agent" at bounding box center [186, 242] width 268 height 32
click at [52, 254] on input "Concept E: Personalized Travel Planning with AI Travel Agent" at bounding box center [39, 242] width 26 height 26
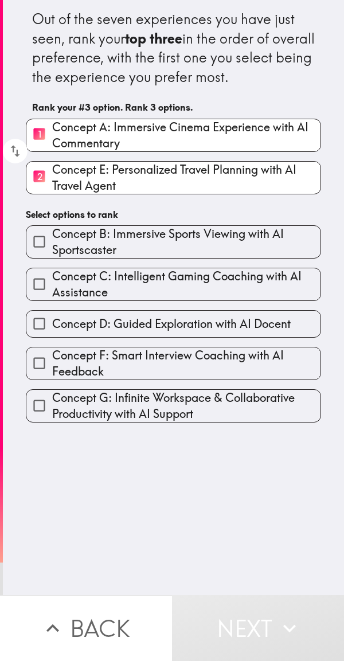
click at [88, 370] on span "Concept F: Smart Interview Coaching with AI Feedback" at bounding box center [186, 363] width 268 height 32
click at [52, 370] on input "Concept F: Smart Interview Coaching with AI Feedback" at bounding box center [39, 363] width 26 height 26
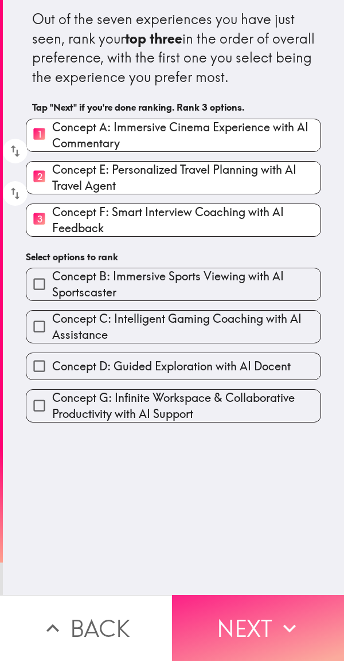
click at [254, 598] on button "Next" at bounding box center [258, 628] width 172 height 66
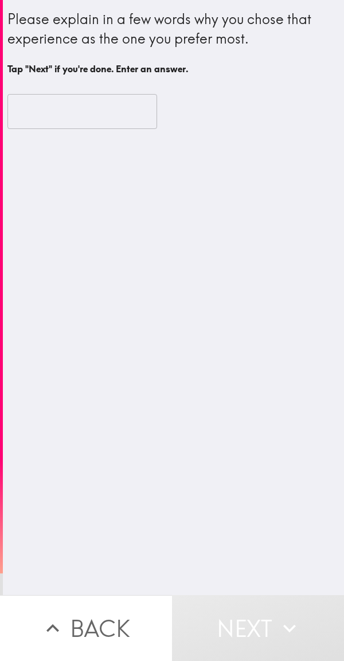
click at [89, 116] on input "text" at bounding box center [82, 112] width 150 height 36
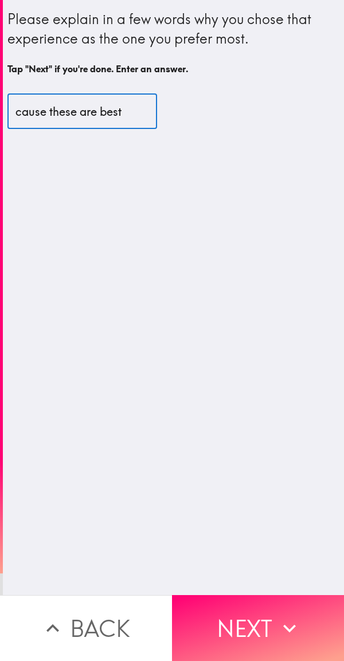
type input "cause these are best"
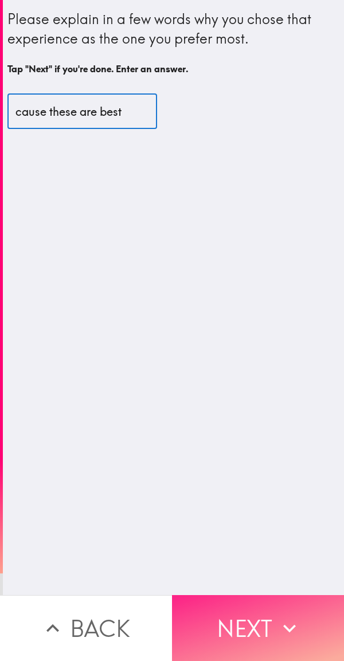
click at [248, 609] on button "Next" at bounding box center [258, 628] width 172 height 66
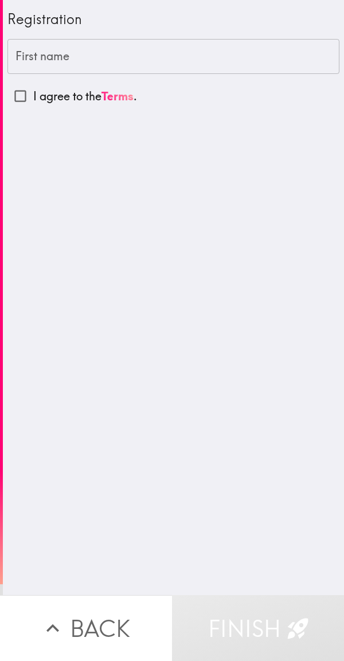
click at [202, 70] on input "First name" at bounding box center [173, 57] width 332 height 36
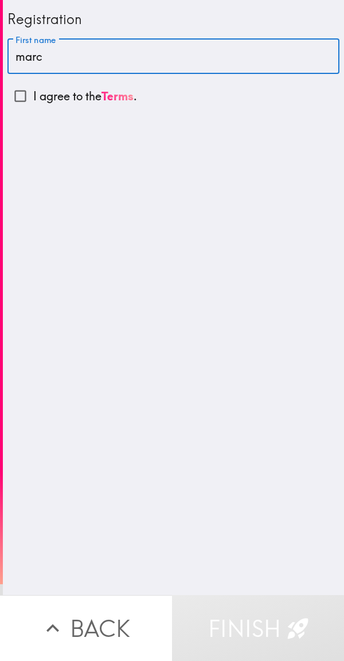
type input "marc"
click at [20, 101] on input "I agree to the Terms ." at bounding box center [20, 96] width 26 height 26
checkbox input "true"
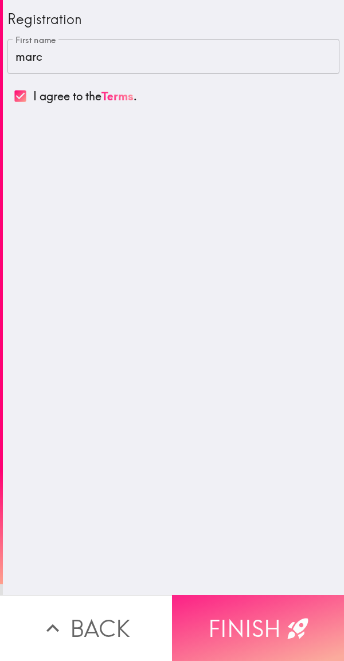
click at [269, 620] on button "Finish" at bounding box center [258, 628] width 172 height 66
